Goal: Information Seeking & Learning: Learn about a topic

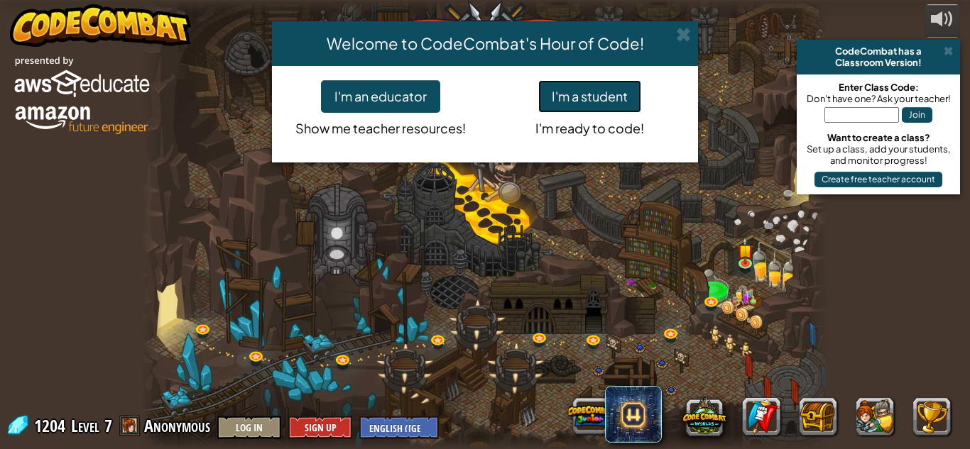
click at [625, 94] on button "I'm a student" at bounding box center [589, 96] width 103 height 33
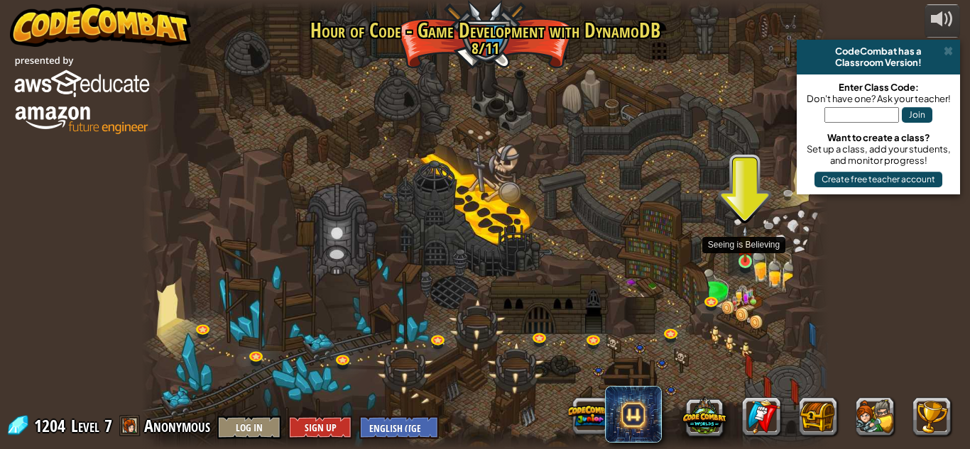
click at [742, 246] on img at bounding box center [745, 244] width 16 height 37
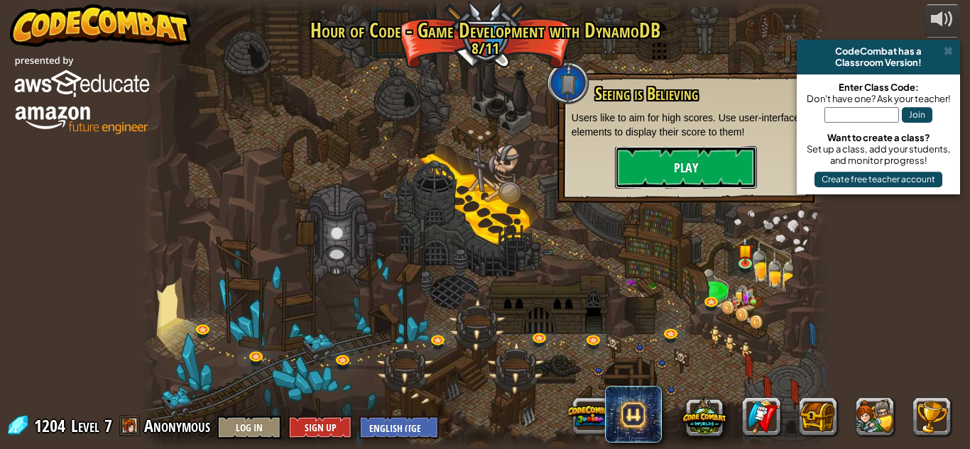
click at [725, 183] on button "Play" at bounding box center [686, 167] width 142 height 43
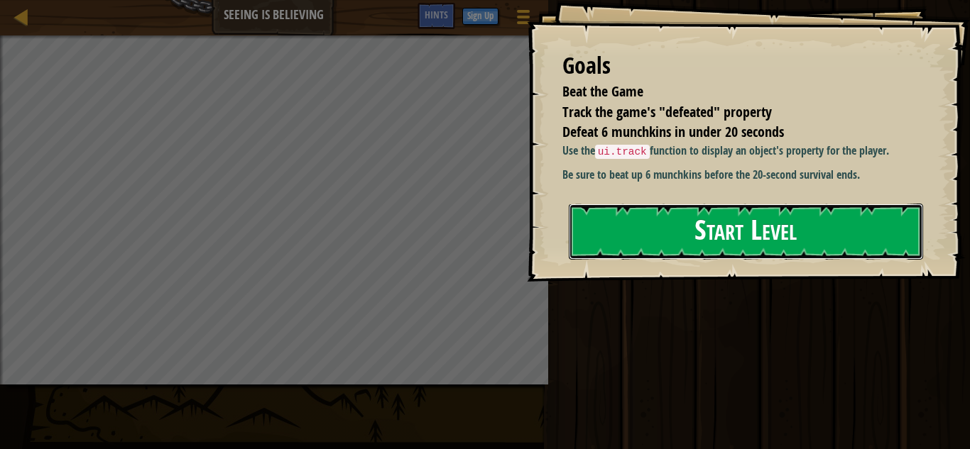
click at [637, 248] on button "Start Level" at bounding box center [746, 232] width 354 height 56
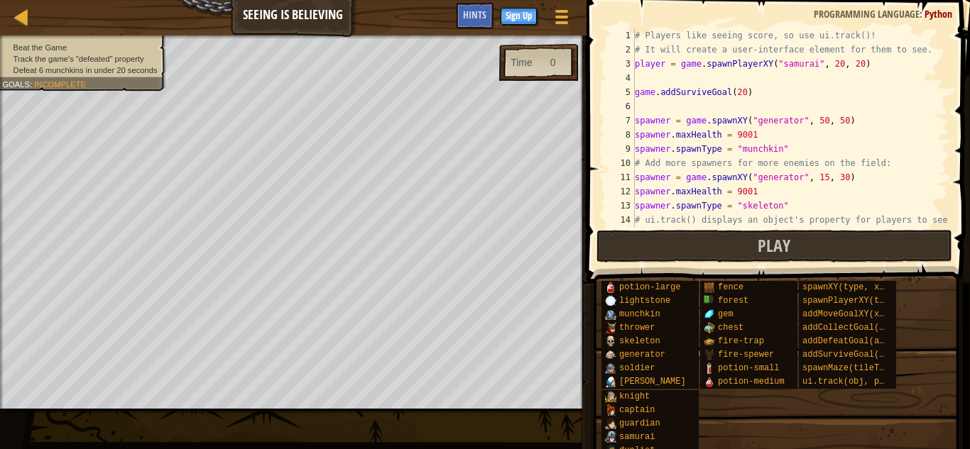
scroll to position [114, 0]
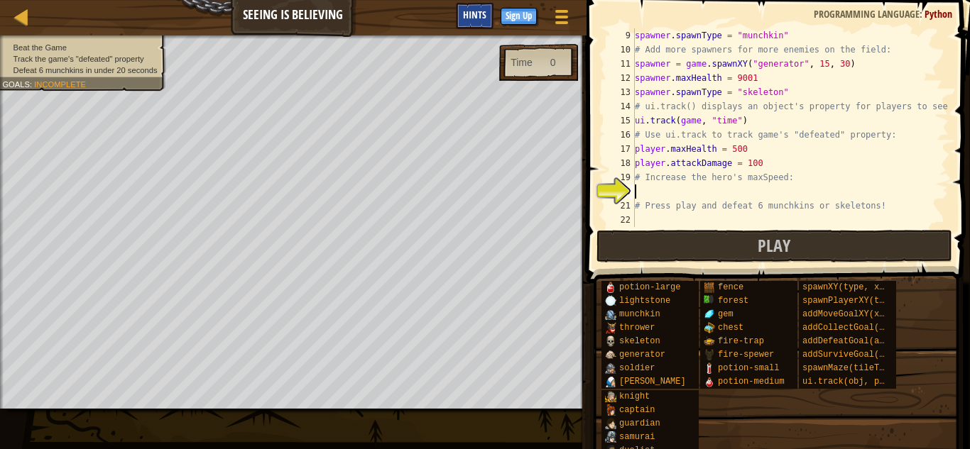
click at [479, 14] on span "Hints" at bounding box center [474, 14] width 23 height 13
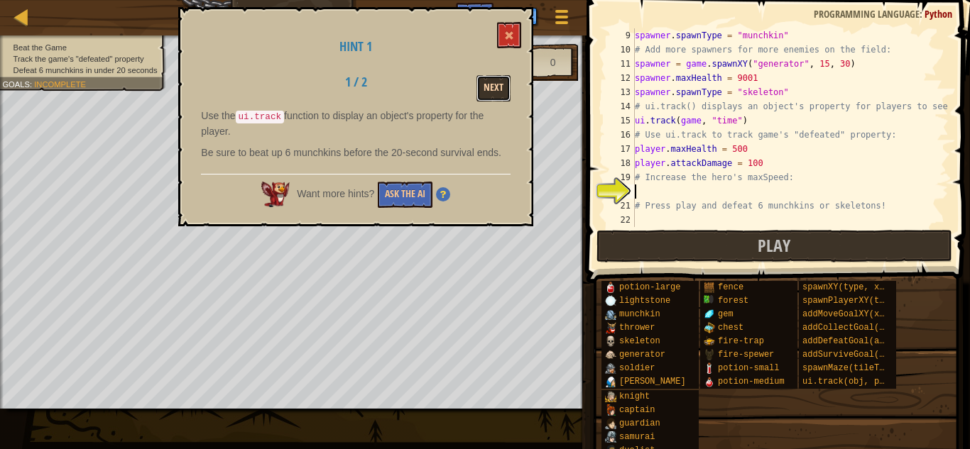
click at [498, 80] on button "Next" at bounding box center [493, 88] width 34 height 26
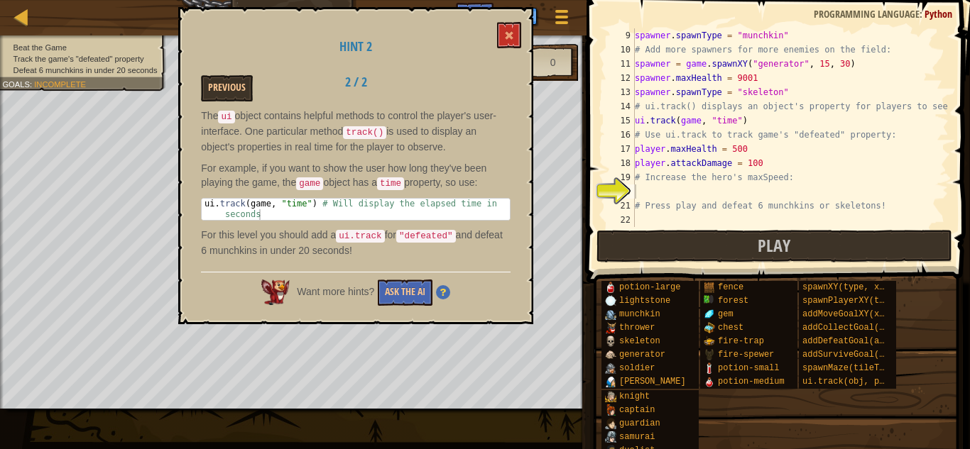
type textarea "ui.track(game, "time") # Will display the elapsed time in seconds"
drag, startPoint x: 204, startPoint y: 205, endPoint x: 489, endPoint y: 209, distance: 285.4
click at [489, 209] on div "ui . track ( game , "time" ) # Will display the elapsed time in seconds" at bounding box center [356, 231] width 308 height 64
click at [216, 214] on div "ui . track ( game , "time" ) # Will display the elapsed time in seconds" at bounding box center [356, 209] width 308 height 21
drag, startPoint x: 209, startPoint y: 206, endPoint x: 271, endPoint y: 219, distance: 63.9
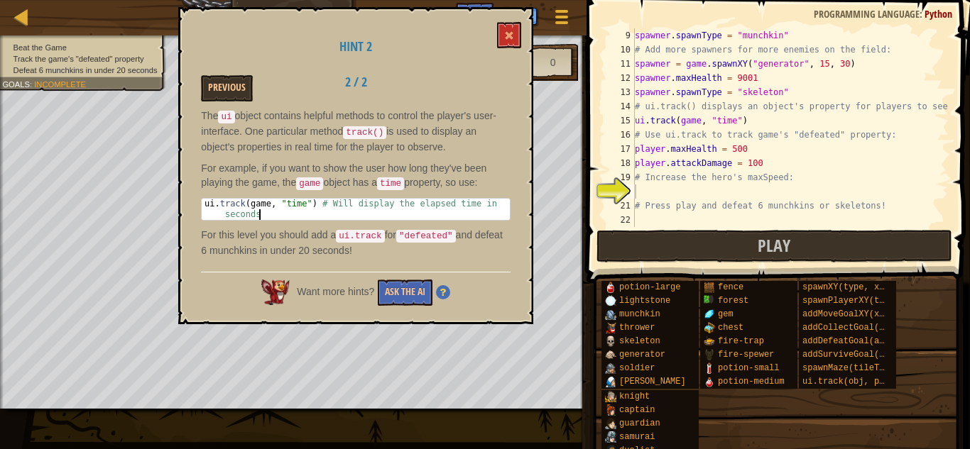
click at [271, 219] on div "The ui object contains helpful methods to control the player's user-interface. …" at bounding box center [355, 187] width 309 height 156
drag, startPoint x: 204, startPoint y: 204, endPoint x: 432, endPoint y: 202, distance: 227.9
click at [432, 202] on div "ui . track ( game , "time" ) # Will display the elapsed time in seconds" at bounding box center [356, 231] width 308 height 64
click at [468, 212] on div "ui . track ( game , "time" ) # Will display the elapsed time in seconds" at bounding box center [356, 231] width 308 height 64
drag, startPoint x: 488, startPoint y: 207, endPoint x: 266, endPoint y: 214, distance: 222.3
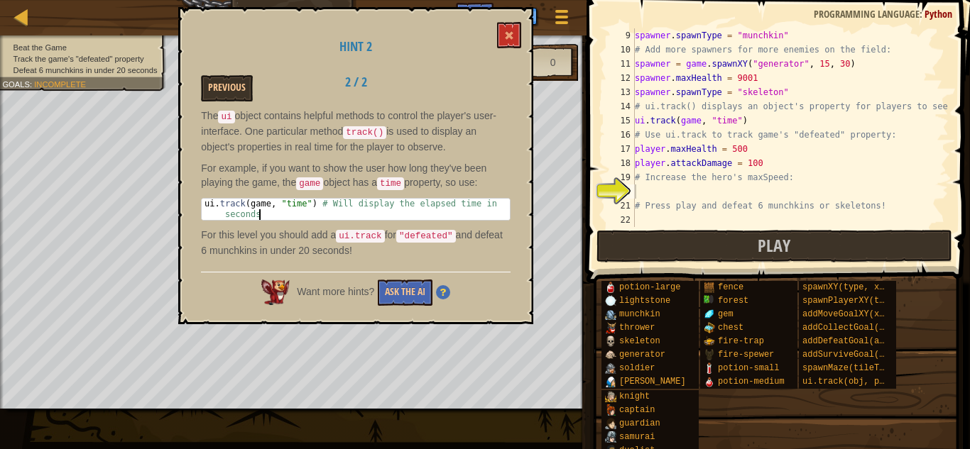
click at [266, 214] on div "ui . track ( game , "time" ) # Will display the elapsed time in seconds" at bounding box center [356, 231] width 308 height 64
drag, startPoint x: 202, startPoint y: 202, endPoint x: 470, endPoint y: 202, distance: 268.3
click at [470, 202] on div "ui . track ( game , "time" ) # Will display the elapsed time in seconds" at bounding box center [356, 231] width 308 height 64
click at [205, 216] on div "ui . track ( game , "time" ) # Will display the elapsed time in seconds" at bounding box center [356, 231] width 308 height 64
drag, startPoint x: 203, startPoint y: 204, endPoint x: 497, endPoint y: 206, distance: 293.9
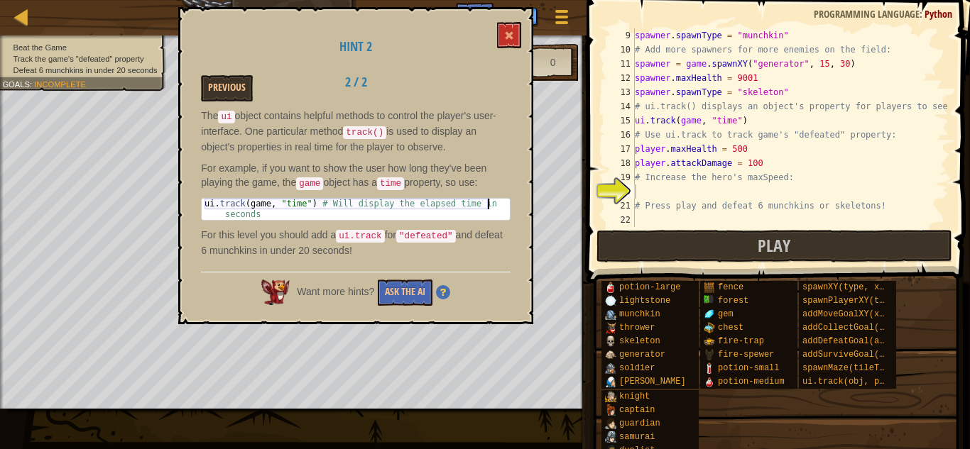
click at [497, 206] on div "ui . track ( game , "time" ) # Will display the elapsed time in seconds" at bounding box center [356, 231] width 308 height 64
click at [657, 218] on div "spawner . spawnType = "munchkin" # Add more spawners for more enemies on the fi…" at bounding box center [790, 141] width 317 height 227
paste textarea "ui.track(game, "time") # Will display the elapsed time in"
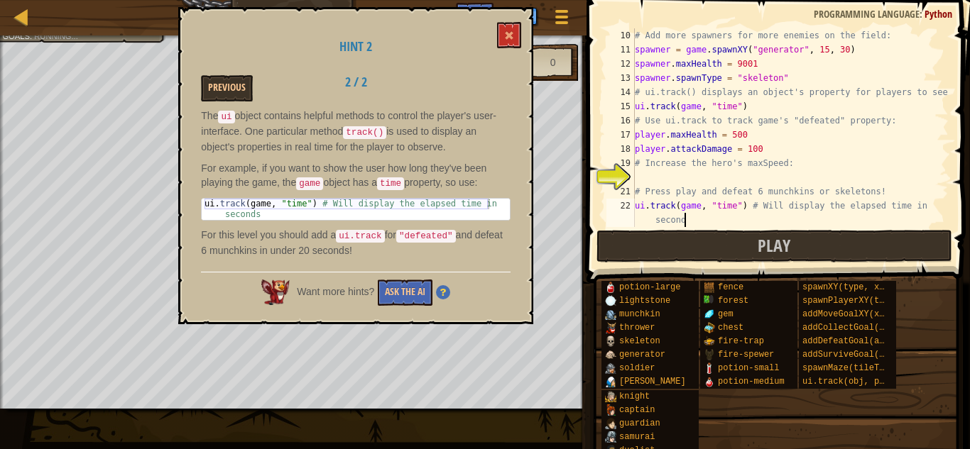
scroll to position [6, 45]
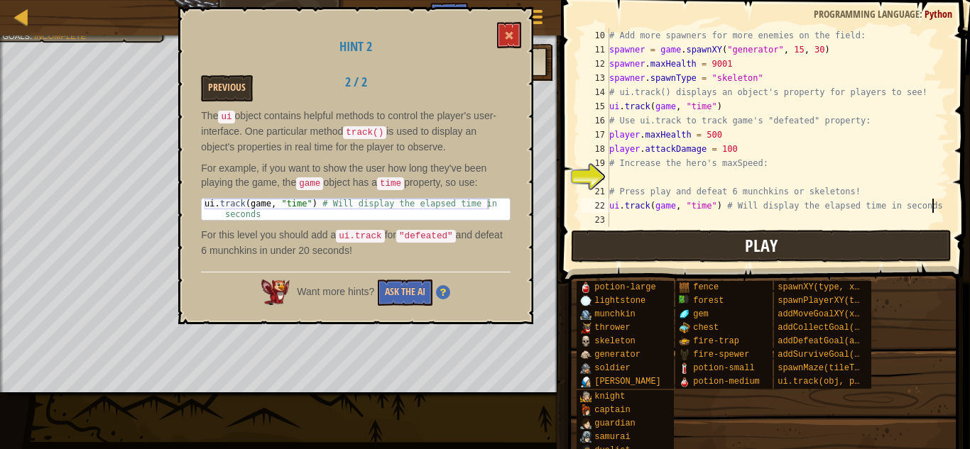
type textarea "ui.track(game, "time") # Will display the elapsed time in seconds"
click at [818, 245] on button "Play" at bounding box center [761, 246] width 380 height 33
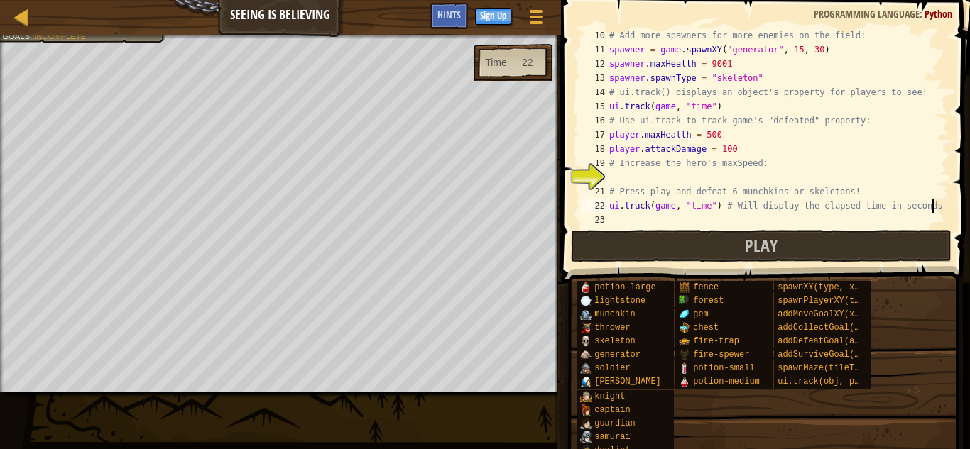
click at [650, 177] on div "# Add more spawners for more enemies on the field: spawner = game . spawnXY ( "…" at bounding box center [777, 141] width 342 height 227
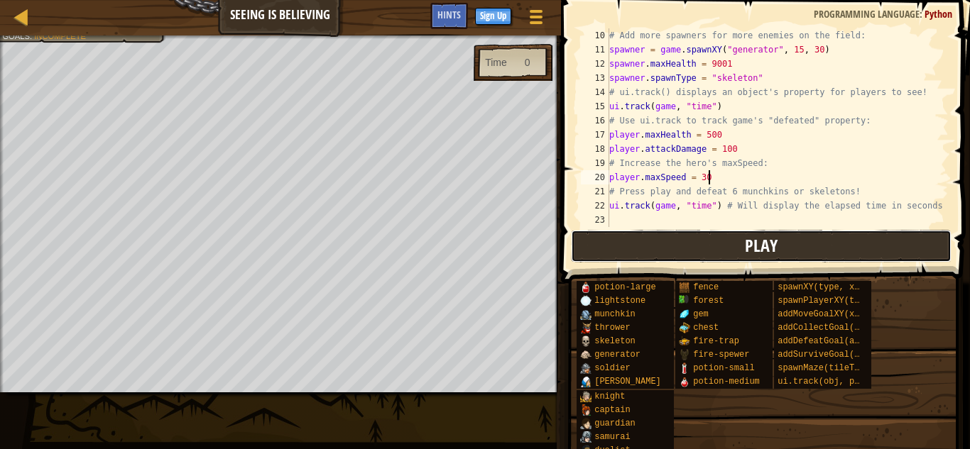
click at [662, 259] on button "Play" at bounding box center [761, 246] width 380 height 33
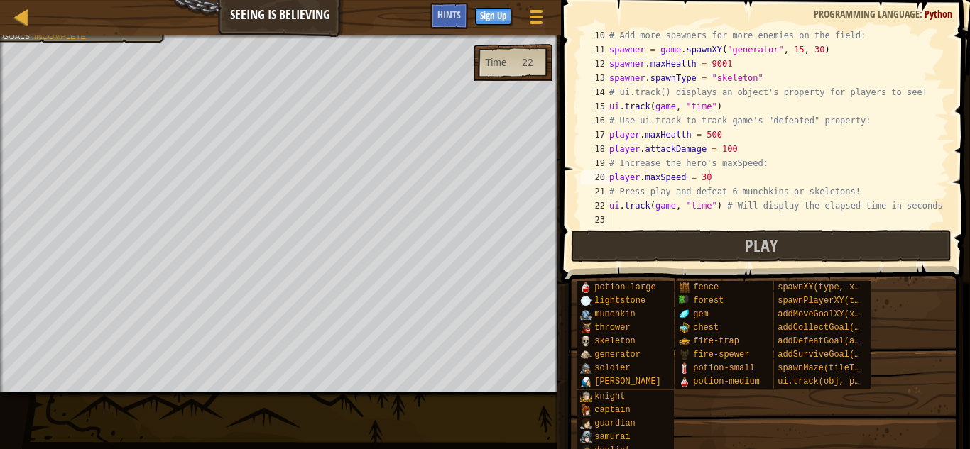
click at [720, 139] on div "# Add more spawners for more enemies on the field: spawner = game . spawnXY ( "…" at bounding box center [777, 141] width 342 height 227
click at [758, 201] on div "# Add more spawners for more enemies on the field: spawner = game . spawnXY ( "…" at bounding box center [777, 141] width 342 height 227
type textarea "ui.track(game, "time") # Will display the elapsed time in seconds"
click at [751, 216] on div "# Add more spawners for more enemies on the field: spawner = game . spawnXY ( "…" at bounding box center [777, 141] width 342 height 227
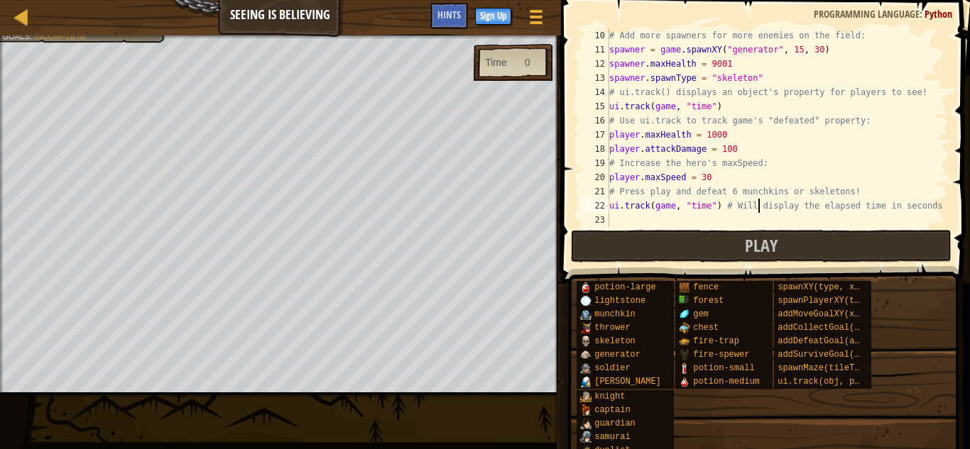
scroll to position [6, 0]
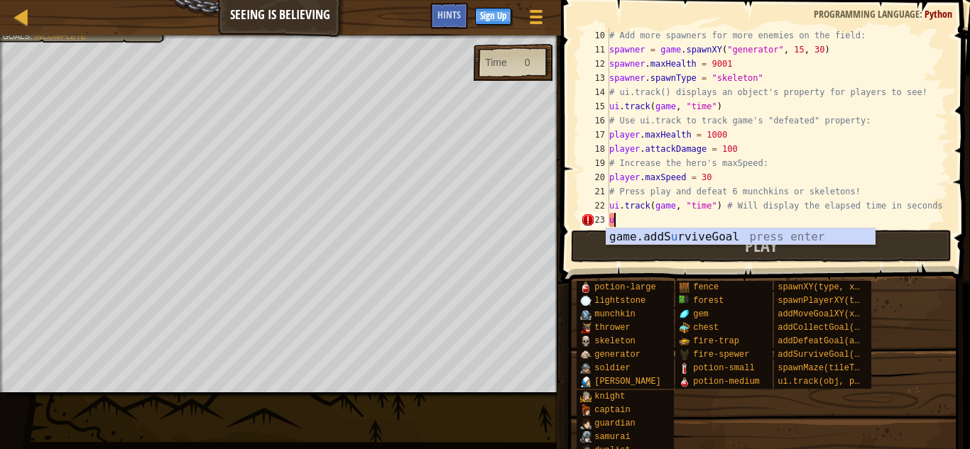
type textarea "ui"
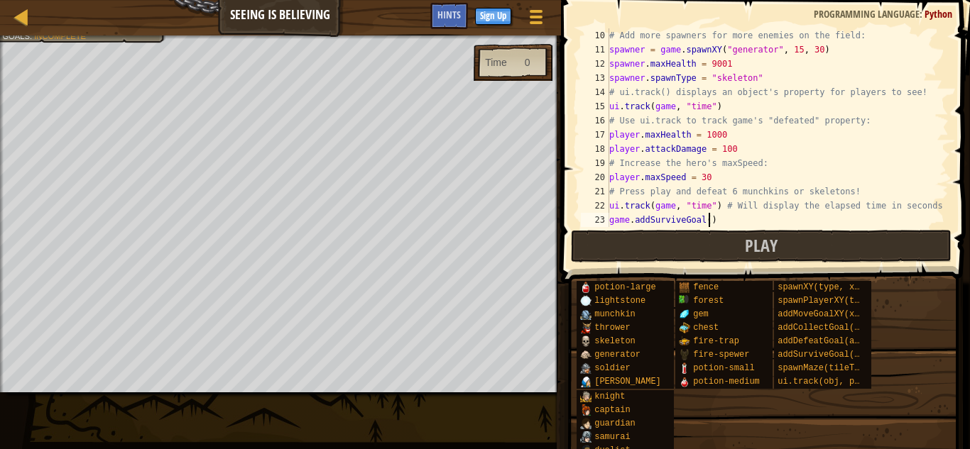
click at [708, 222] on div "# Add more spawners for more enemies on the field: spawner = game . spawnXY ( "…" at bounding box center [777, 141] width 342 height 227
type textarea "game.addSurviveGoal(6)"
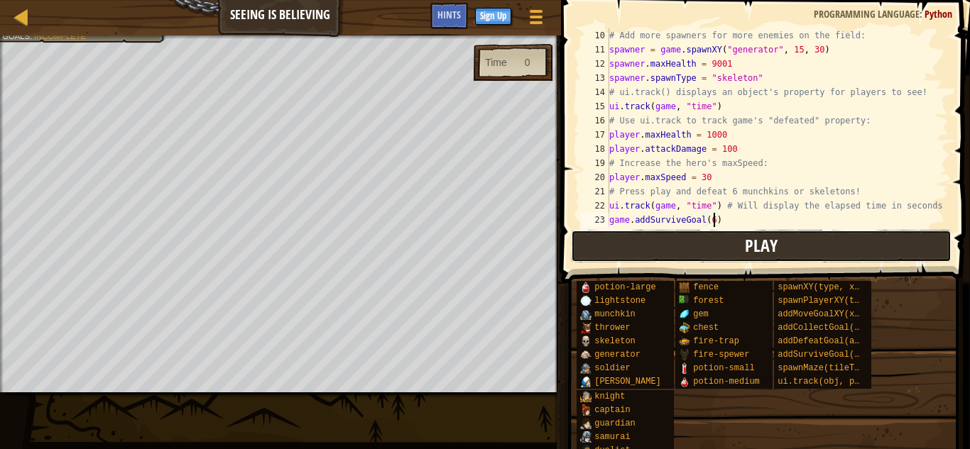
click at [701, 239] on button "Play" at bounding box center [761, 246] width 380 height 33
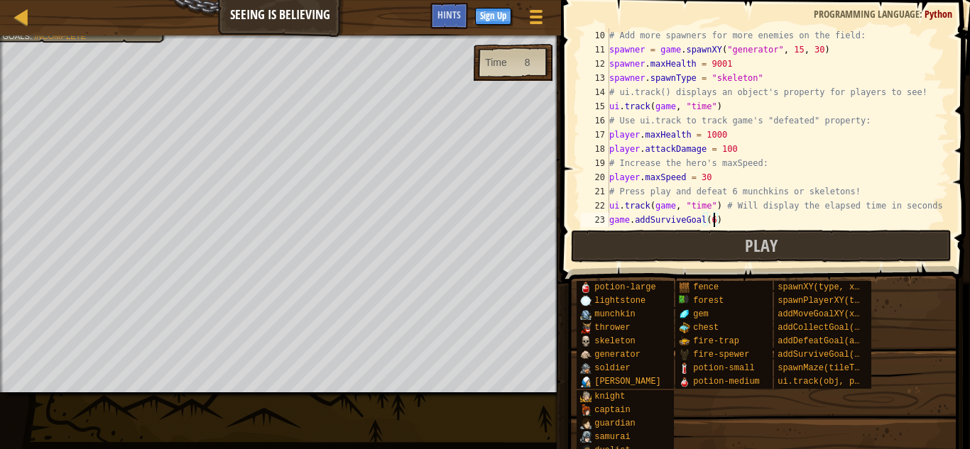
click at [728, 216] on div "# Add more spawners for more enemies on the field: spawner = game . spawnXY ( "…" at bounding box center [777, 141] width 342 height 227
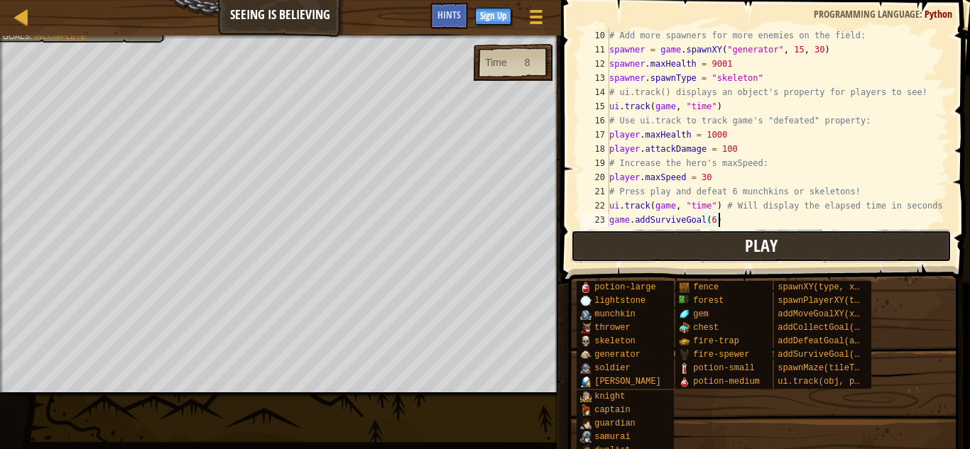
click at [719, 253] on button "Play" at bounding box center [761, 246] width 380 height 33
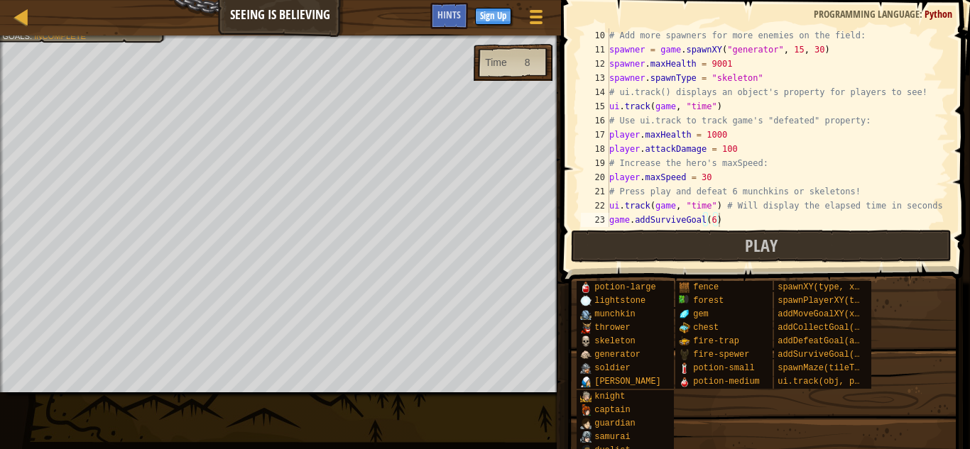
click at [719, 223] on div "# Add more spawners for more enemies on the field: spawner = game . spawnXY ( "…" at bounding box center [777, 141] width 342 height 227
click at [713, 228] on span at bounding box center [766, 121] width 420 height 325
click at [711, 222] on div "# Add more spawners for more enemies on the field: spawner = game . spawnXY ( "…" at bounding box center [777, 141] width 342 height 227
drag, startPoint x: 724, startPoint y: 221, endPoint x: 602, endPoint y: 224, distance: 122.1
click at [602, 224] on div "game.addSurviveGoal(6) 10 11 12 13 14 15 16 17 18 19 20 21 22 23 24 # Add more …" at bounding box center [763, 127] width 371 height 199
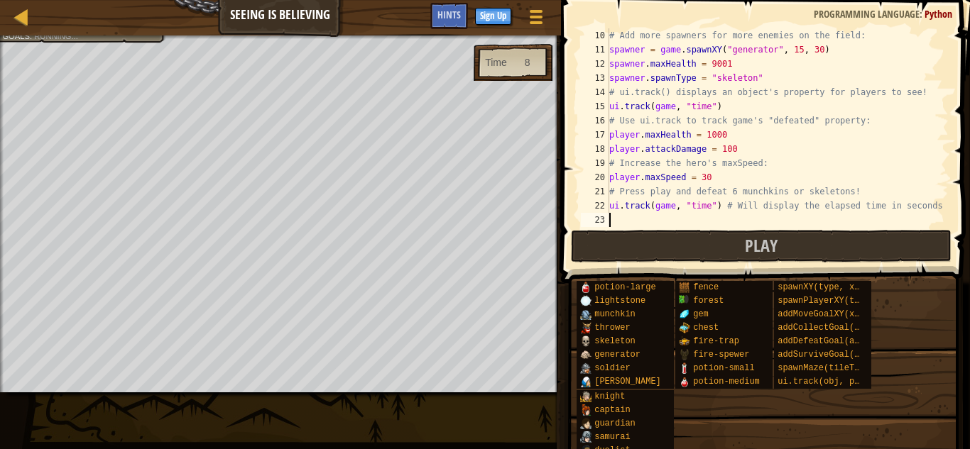
scroll to position [6, 0]
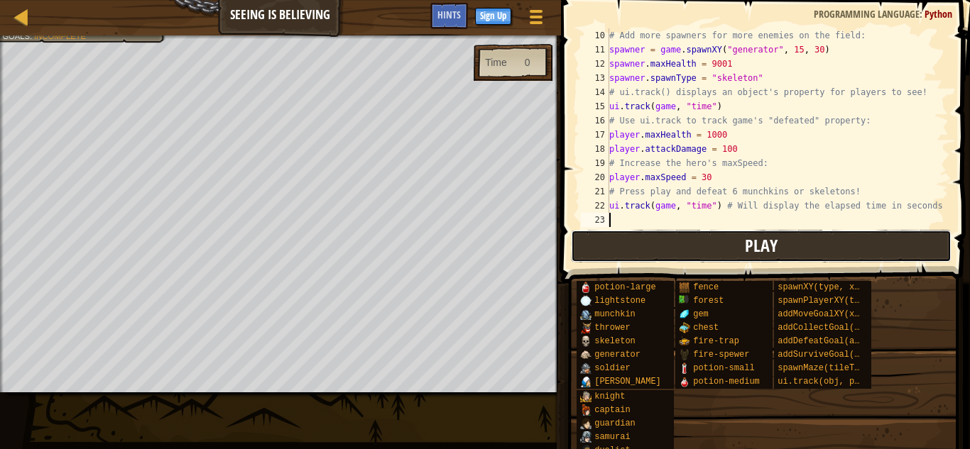
click at [610, 236] on button "Play" at bounding box center [761, 246] width 380 height 33
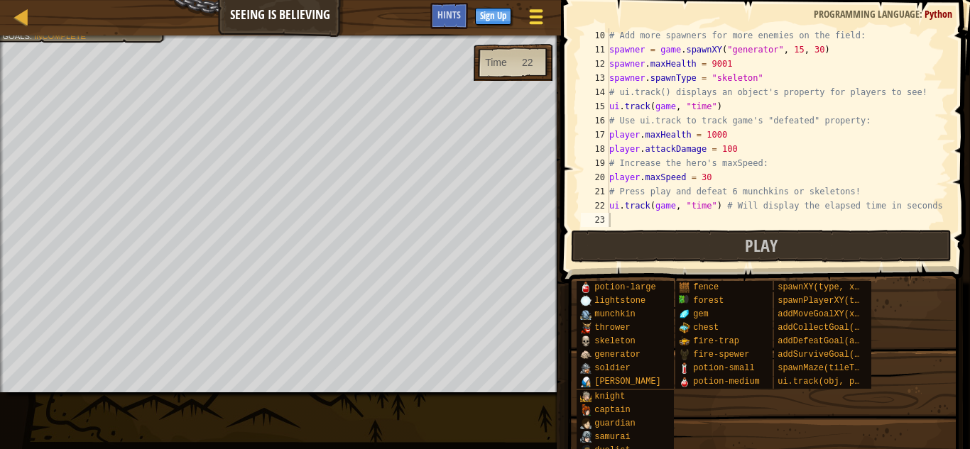
click at [530, 8] on div at bounding box center [535, 16] width 19 height 21
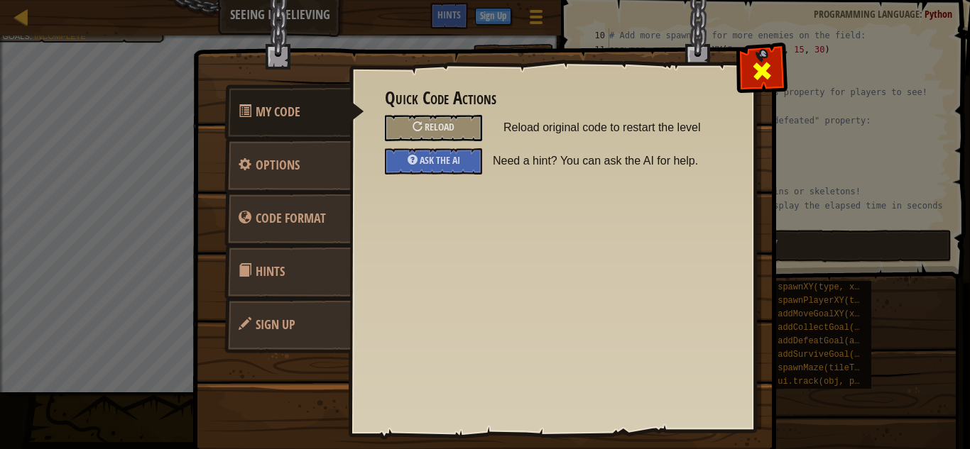
click at [753, 70] on span at bounding box center [761, 71] width 23 height 23
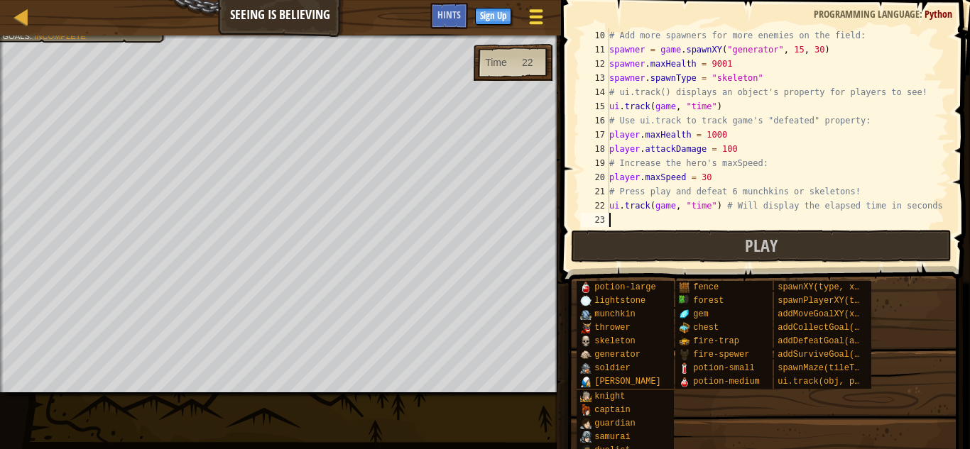
click at [539, 12] on div at bounding box center [535, 16] width 19 height 21
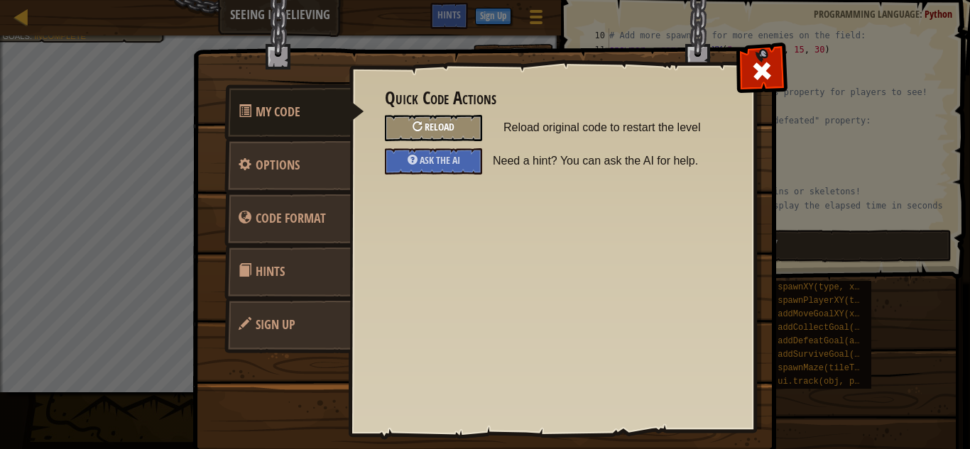
click at [445, 127] on span "Reload" at bounding box center [439, 126] width 30 height 13
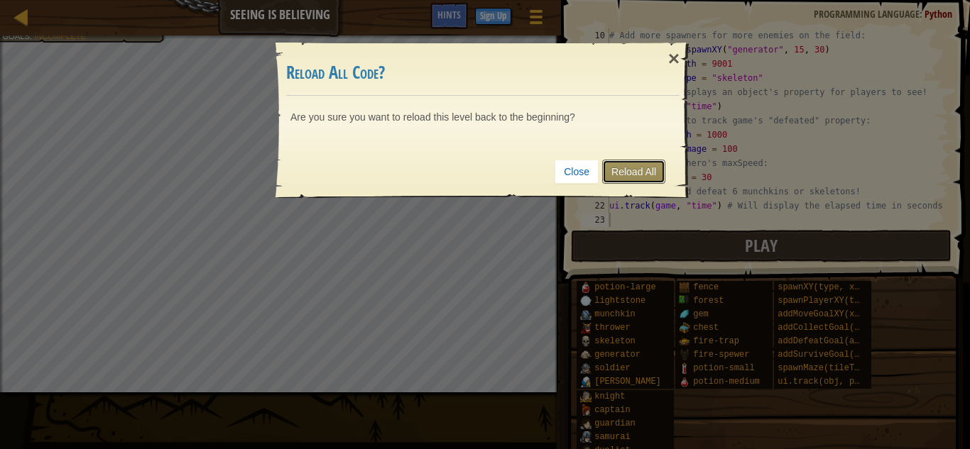
click at [638, 170] on link "Reload All" at bounding box center [633, 172] width 63 height 24
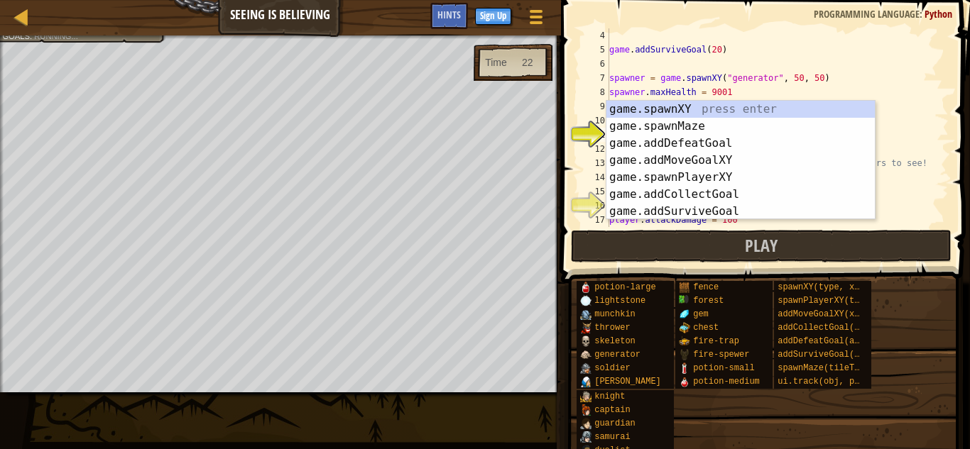
scroll to position [43, 0]
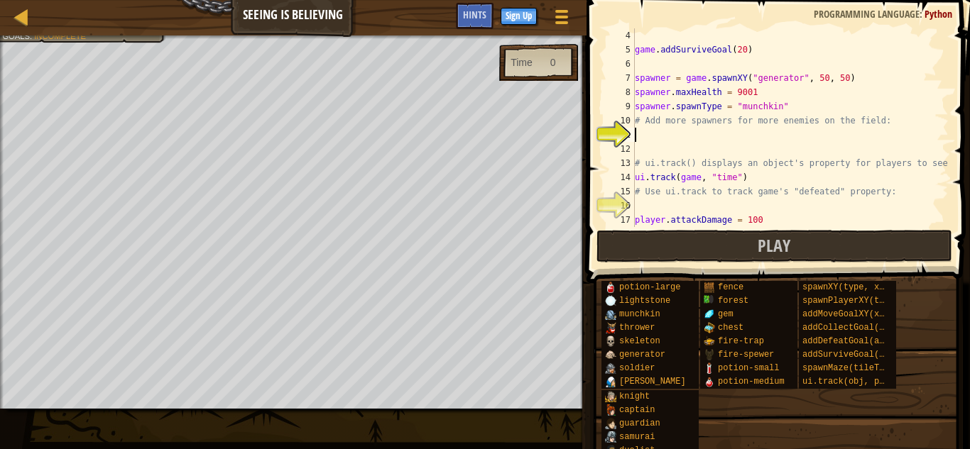
click at [611, 93] on div "8" at bounding box center [620, 92] width 28 height 14
type textarea "spawner.maxHealth = 9001"
click at [668, 137] on div "game . addSurviveGoal ( 20 ) spawner = game . spawnXY ( "generator" , 50 , 50 )…" at bounding box center [790, 141] width 317 height 227
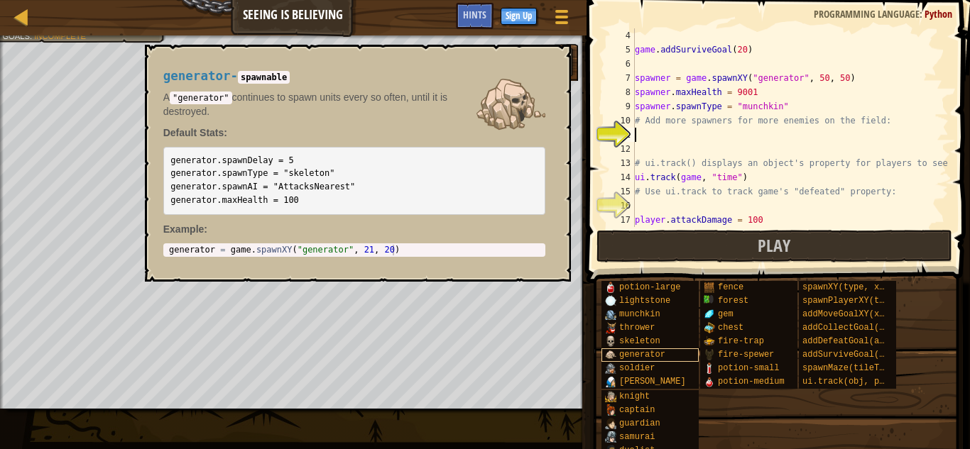
click at [618, 355] on div "generator" at bounding box center [649, 355] width 97 height 13
type textarea "generator = game.spawnXY("generator", 21, 20)"
drag, startPoint x: 410, startPoint y: 246, endPoint x: 377, endPoint y: 250, distance: 33.6
click at [377, 250] on div "generator = game . spawnXY ( "generator" , 21 , 20 )" at bounding box center [354, 261] width 376 height 32
click at [635, 353] on span "generator" at bounding box center [642, 355] width 46 height 10
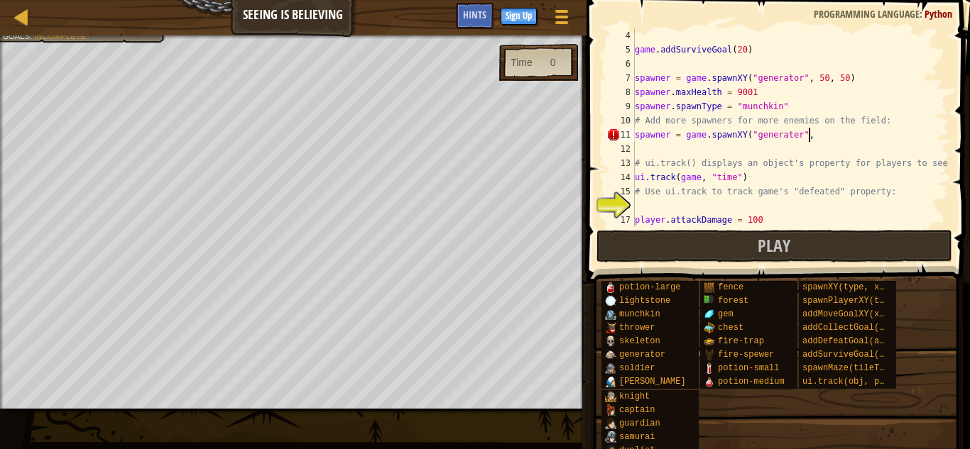
scroll to position [6, 24]
type textarea "spawner = game.spawnXY("generater", 50"
click at [825, 135] on div "game . addSurviveGoal ( 20 ) spawner = game . spawnXY ( "generator" , 50 , 50 )…" at bounding box center [790, 141] width 317 height 227
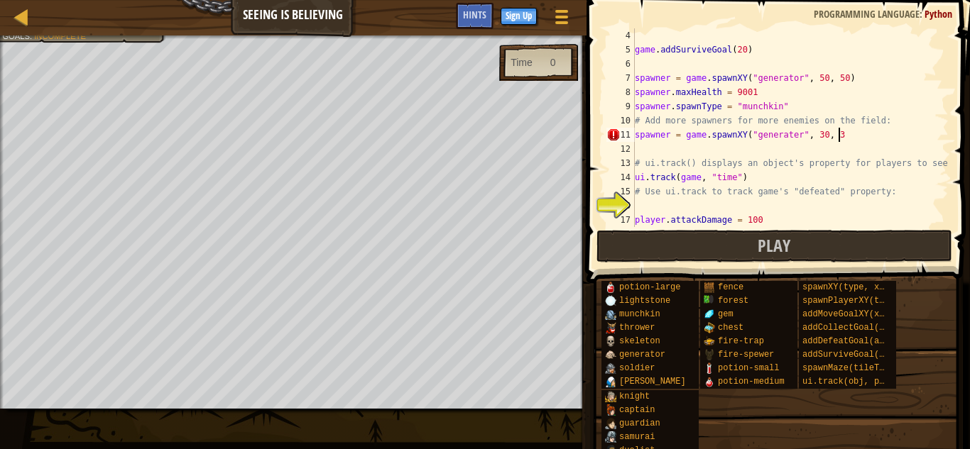
type textarea "spawner = game.spawnXY("generater", 30, 30"
click at [756, 149] on div "game . addSurviveGoal ( 20 ) spawner = game . spawnXY ( "generator" , 50 , 50 )…" at bounding box center [790, 141] width 317 height 227
click at [849, 142] on div "game . addSurviveGoal ( 20 ) spawner = game . spawnXY ( "generator" , 50 , 50 )…" at bounding box center [790, 141] width 317 height 227
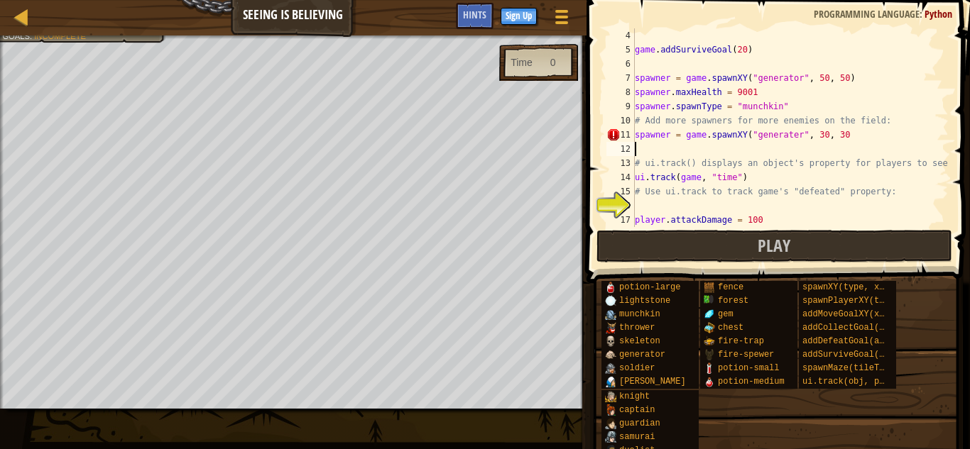
click at [850, 148] on div "game . addSurviveGoal ( 20 ) spawner = game . spawnXY ( "generator" , 50 , 50 )…" at bounding box center [790, 141] width 317 height 227
click at [843, 138] on div "game . addSurviveGoal ( 20 ) spawner = game . spawnXY ( "generator" , 50 , 50 )…" at bounding box center [790, 141] width 317 height 227
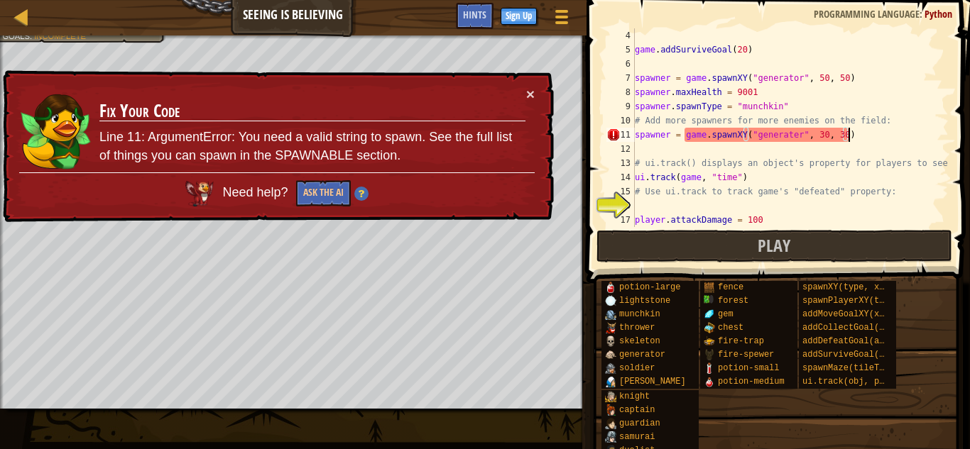
click at [742, 159] on div "game . addSurviveGoal ( 20 ) spawner = game . spawnXY ( "generator" , 50 , 50 )…" at bounding box center [790, 141] width 317 height 227
type textarea "# ui.track() displays an object's property for players to see!"
click at [736, 153] on div "game . addSurviveGoal ( 20 ) spawner = game . spawnXY ( "generator" , 50 , 50 )…" at bounding box center [790, 141] width 317 height 227
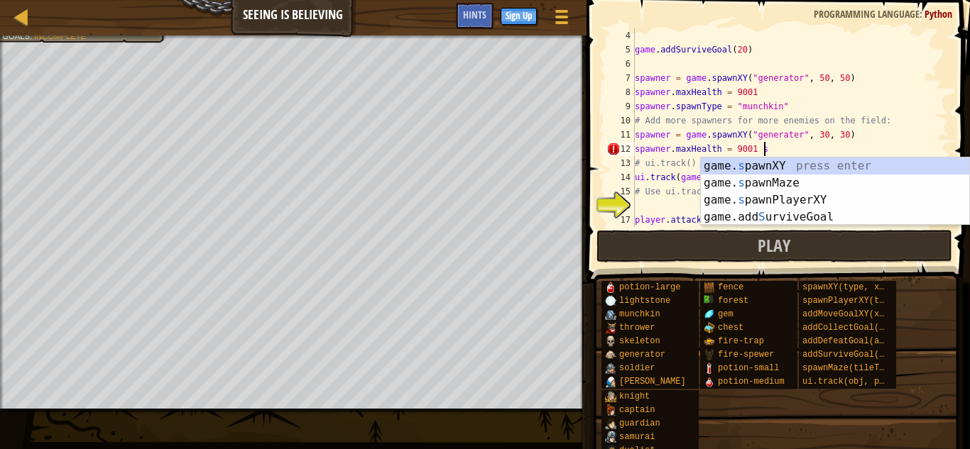
scroll to position [6, 18]
type textarea "spawner.maxHealth = 9001"
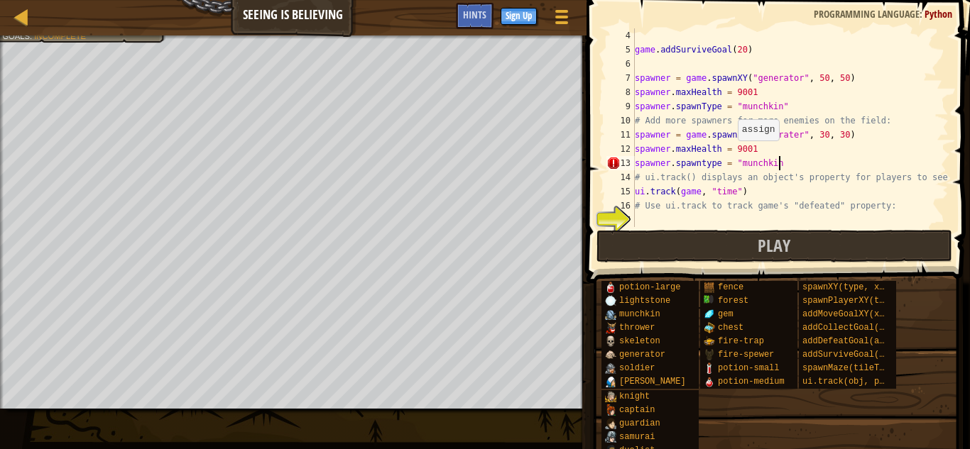
scroll to position [6, 21]
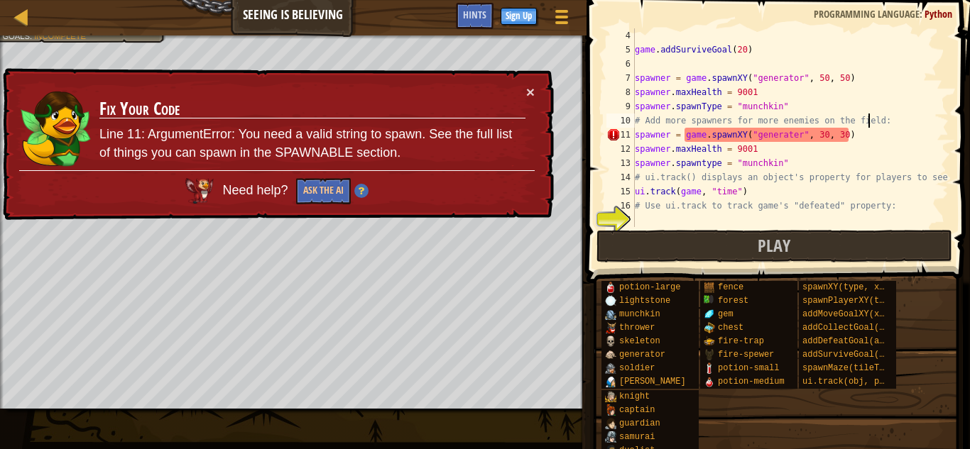
click at [869, 126] on div "game . addSurviveGoal ( 20 ) spawner = game . spawnXY ( "generator" , 50 , 50 )…" at bounding box center [790, 141] width 317 height 227
click at [812, 141] on div "game . addSurviveGoal ( 20 ) spawner = game . spawnXY ( "generator" , 50 , 50 )…" at bounding box center [790, 141] width 317 height 227
click at [332, 192] on button "Ask the AI" at bounding box center [323, 191] width 55 height 26
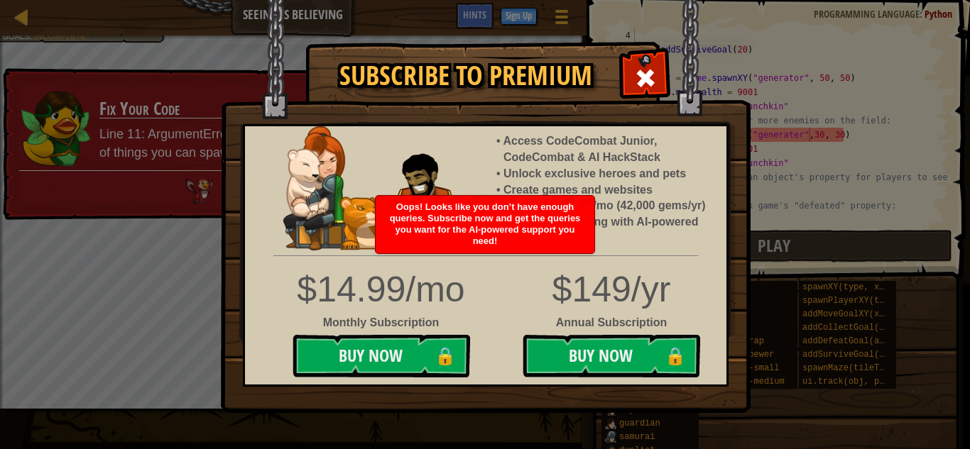
click at [526, 225] on span "Oops! Looks like you don’t have enough queries. Subscribe now and get the queri…" at bounding box center [485, 224] width 191 height 45
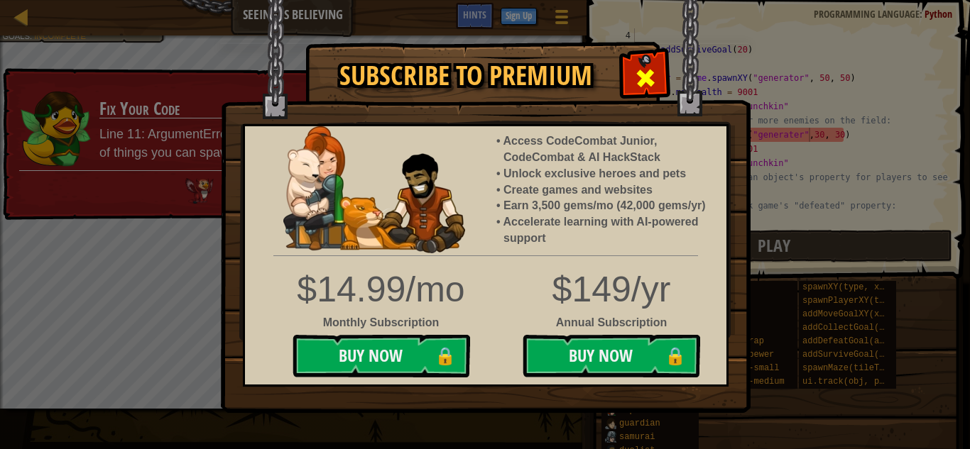
click at [647, 94] on div at bounding box center [644, 76] width 45 height 45
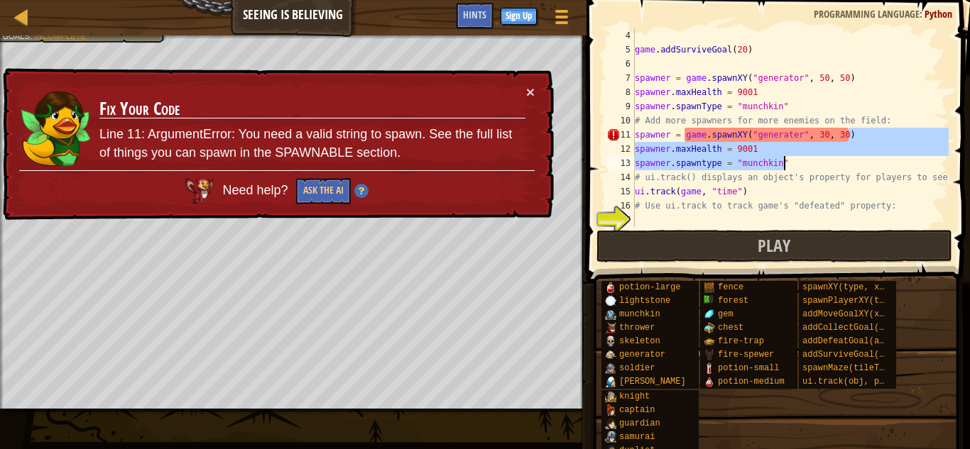
drag, startPoint x: 930, startPoint y: 133, endPoint x: 779, endPoint y: 159, distance: 152.8
click at [779, 159] on div "game . addSurviveGoal ( 20 ) spawner = game . spawnXY ( "generator" , 50 , 50 )…" at bounding box center [790, 141] width 317 height 227
type textarea "spawner = game.spawnXY("generater", 30, 30)""
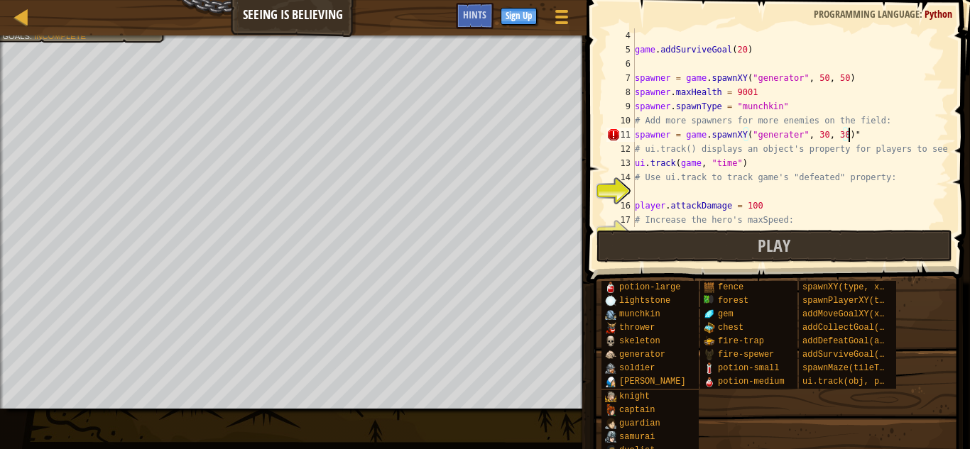
click at [891, 131] on div "game . addSurviveGoal ( 20 ) spawner = game . spawnXY ( "generator" , 50 , 50 )…" at bounding box center [790, 141] width 317 height 227
